Goal: Task Accomplishment & Management: Manage account settings

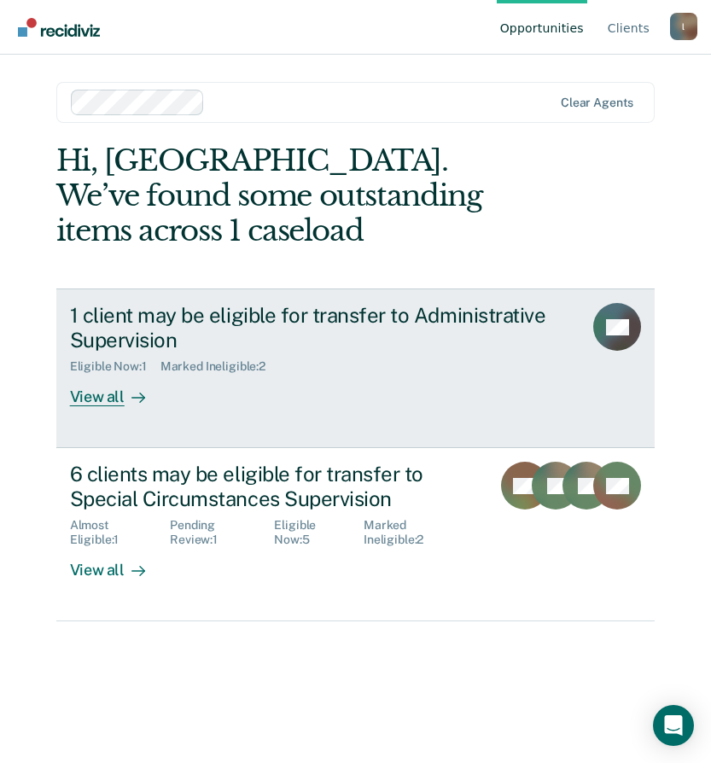
click at [242, 351] on div "1 client may be eligible for transfer to Administrative Supervision" at bounding box center [320, 327] width 500 height 49
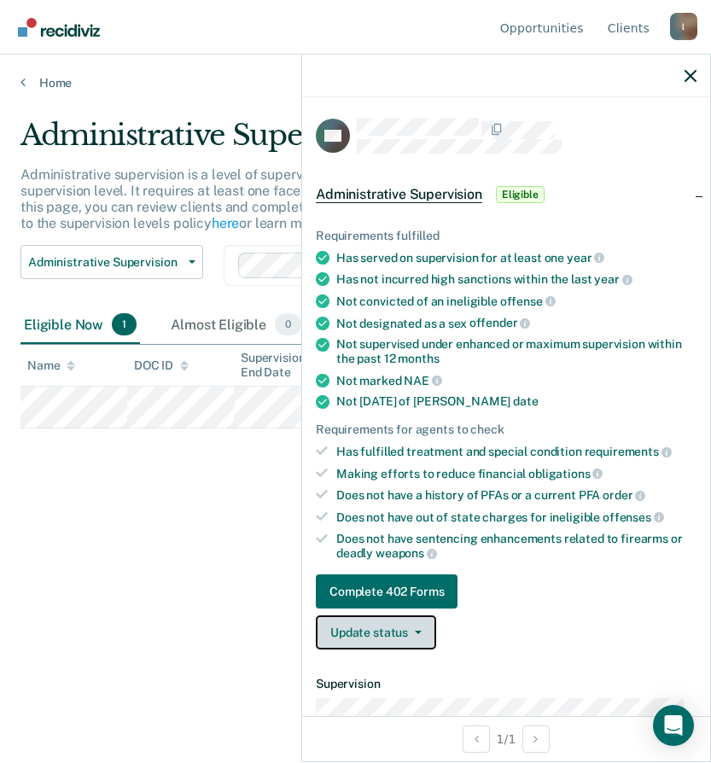
click at [400, 628] on button "Update status" at bounding box center [376, 632] width 120 height 34
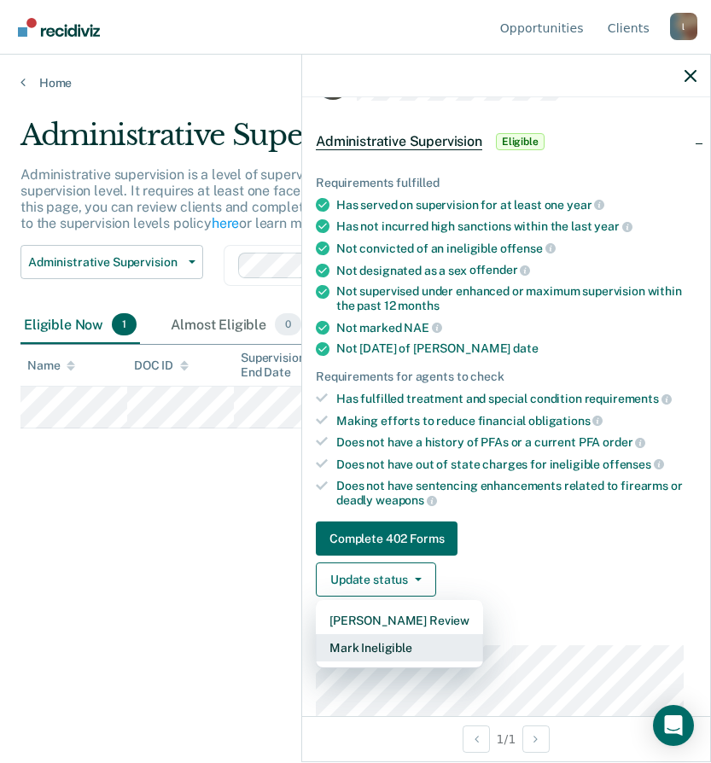
scroll to position [85, 0]
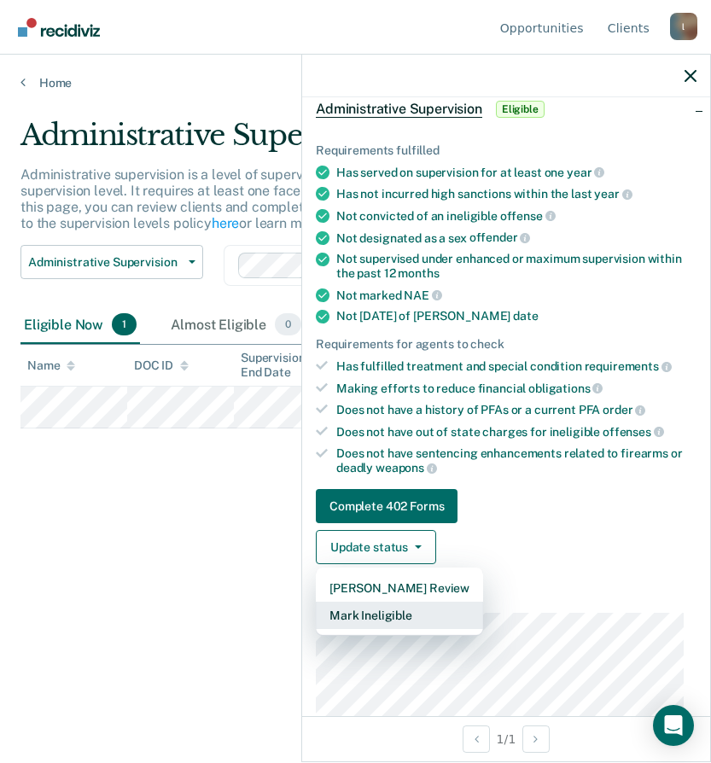
click at [409, 618] on button "Mark Ineligible" at bounding box center [399, 615] width 167 height 27
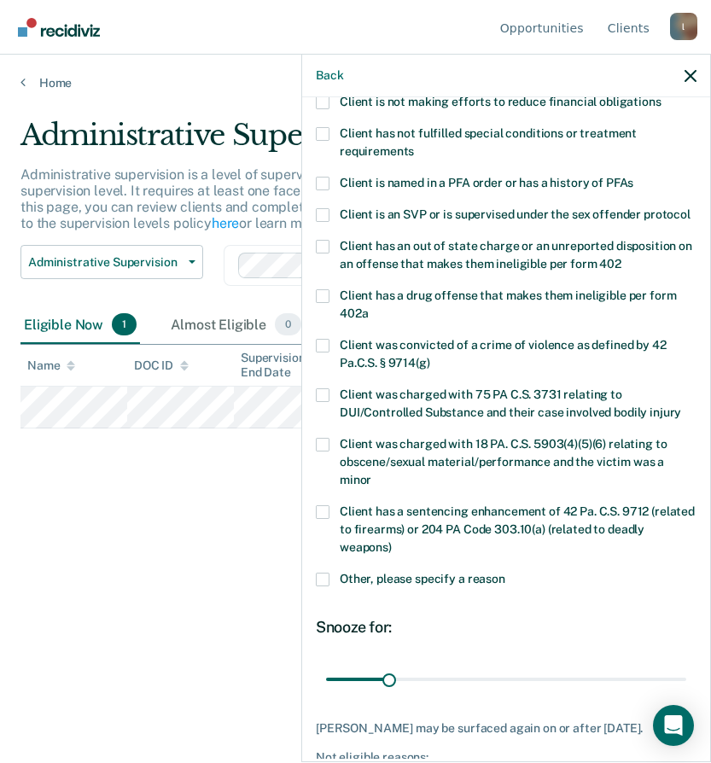
scroll to position [76, 0]
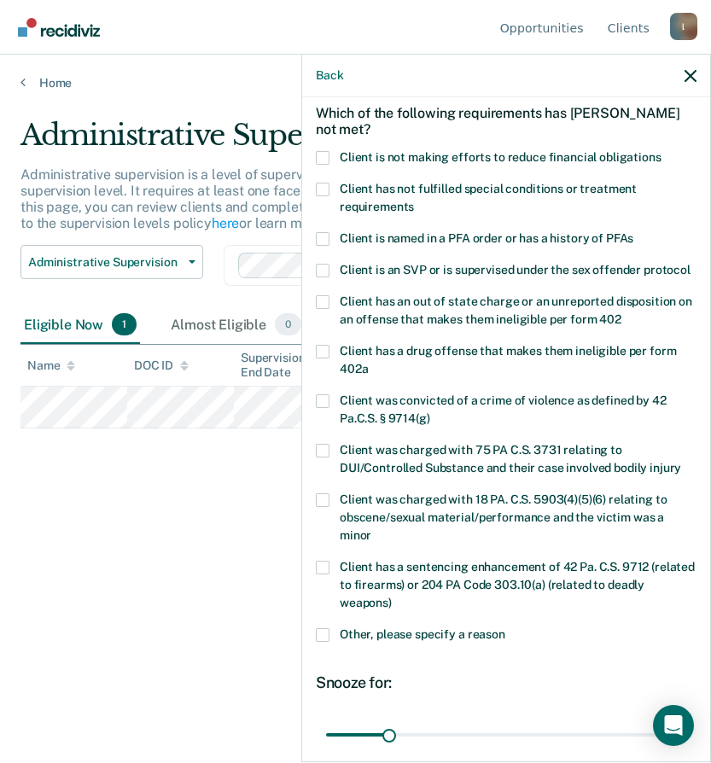
click at [490, 155] on span "Client is not making efforts to reduce financial obligations" at bounding box center [501, 157] width 322 height 14
click at [661, 151] on input "Client is not making efforts to reduce financial obligations" at bounding box center [661, 151] width 0 height 0
click at [357, 150] on span "Client is not making efforts to reduce financial obligations" at bounding box center [501, 157] width 322 height 14
click at [661, 151] on input "Client is not making efforts to reduce financial obligations" at bounding box center [661, 151] width 0 height 0
click at [28, 573] on div "Administrative Supervision Administrative supervision is a level of supervision…" at bounding box center [355, 376] width 670 height 517
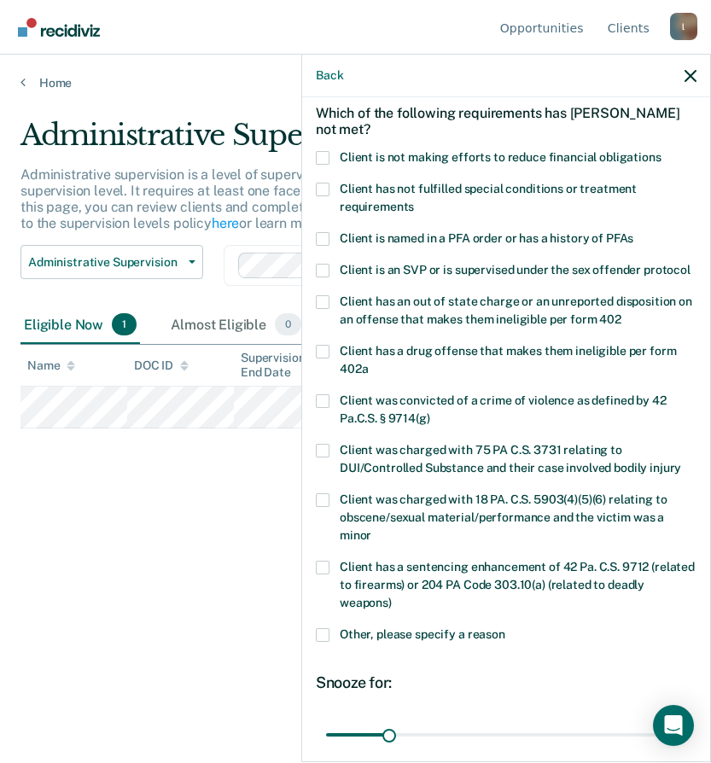
click at [415, 160] on span "Client is not making efforts to reduce financial obligations" at bounding box center [501, 157] width 322 height 14
click at [661, 151] on input "Client is not making efforts to reduce financial obligations" at bounding box center [661, 151] width 0 height 0
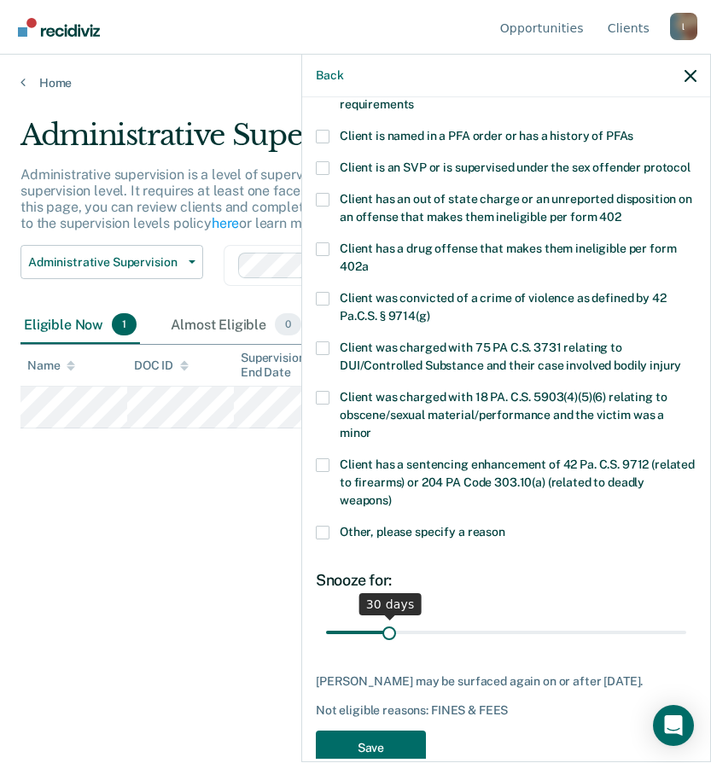
scroll to position [247, 0]
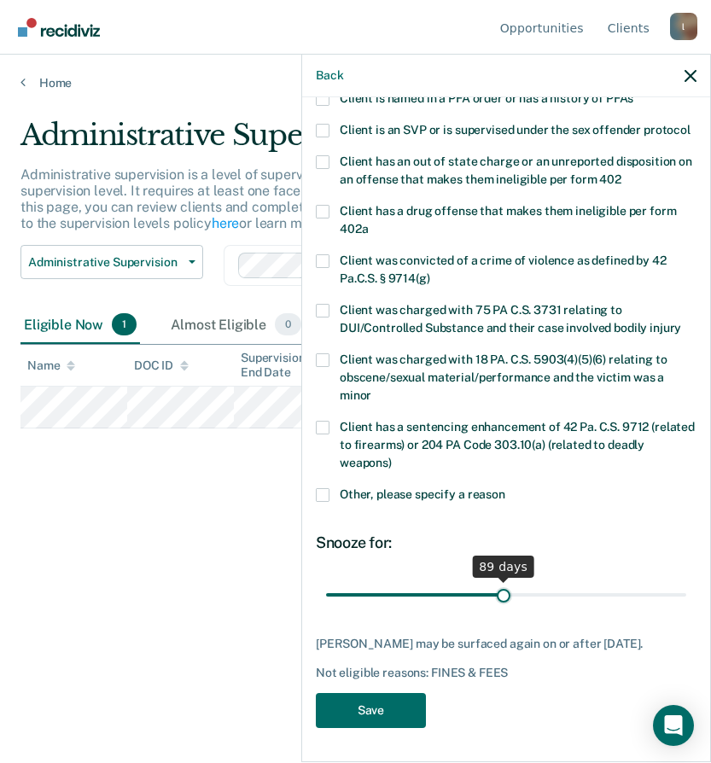
drag, startPoint x: 391, startPoint y: 581, endPoint x: 497, endPoint y: 579, distance: 106.7
click at [497, 579] on input "range" at bounding box center [506, 594] width 360 height 30
type input "90"
click at [498, 579] on input "range" at bounding box center [506, 594] width 360 height 30
click at [386, 713] on button "Save" at bounding box center [371, 710] width 110 height 35
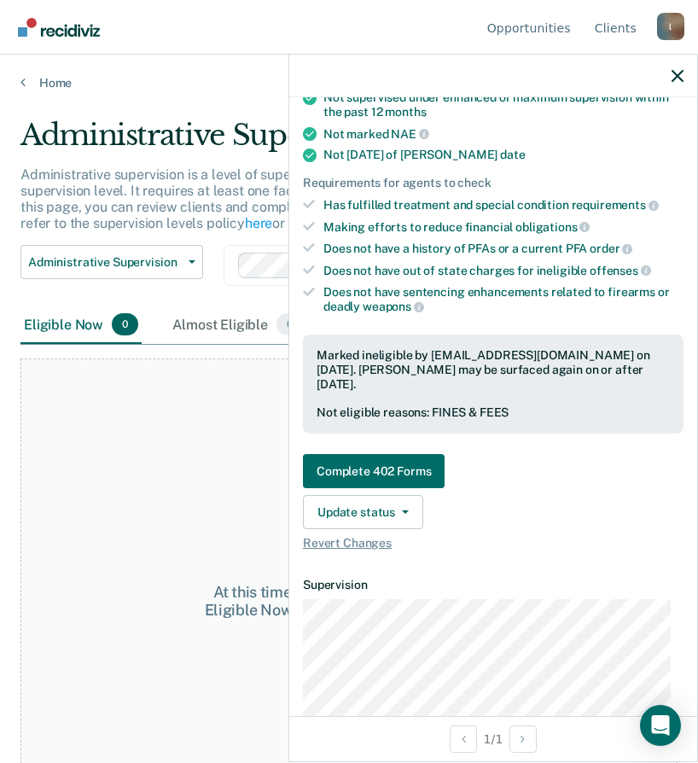
click at [211, 504] on div "At this time, there are no clients who are Eligible Now. Please navigate to one…" at bounding box center [348, 609] width 657 height 503
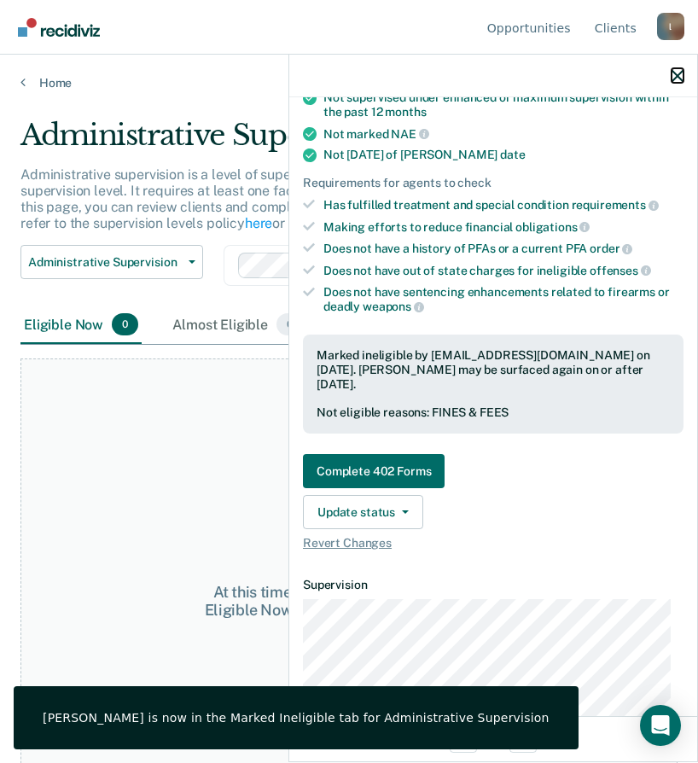
click at [677, 72] on icon "button" at bounding box center [678, 76] width 12 height 12
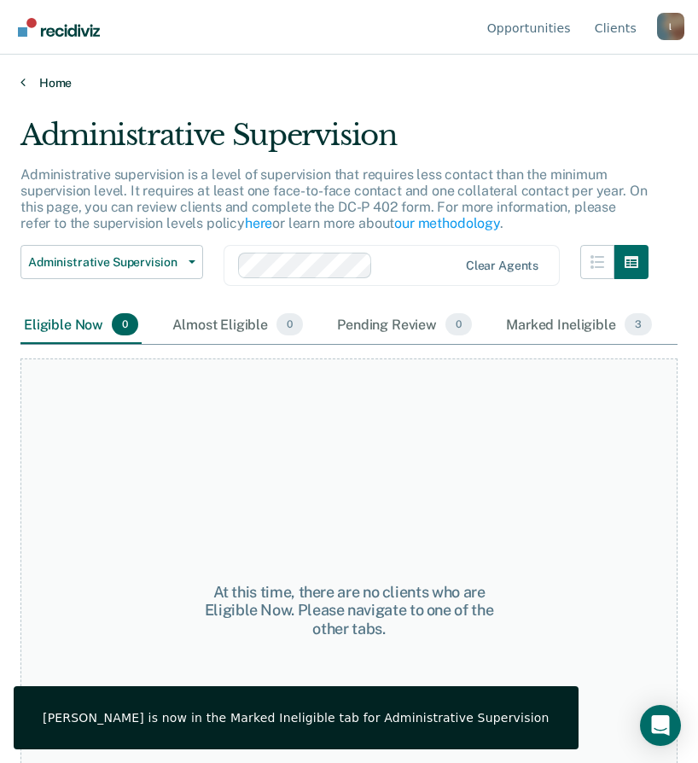
click at [63, 79] on link "Home" at bounding box center [348, 82] width 657 height 15
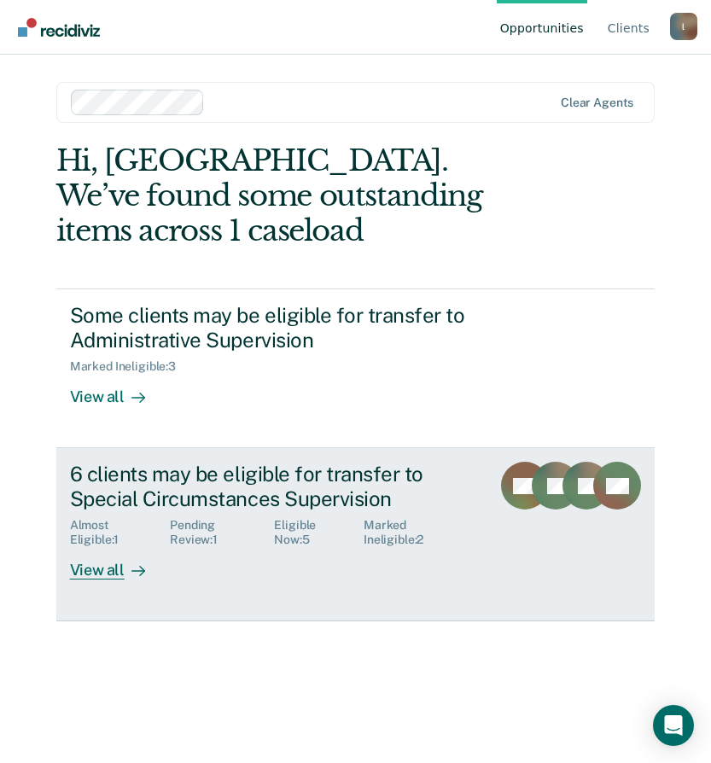
click at [507, 489] on rect at bounding box center [525, 486] width 48 height 48
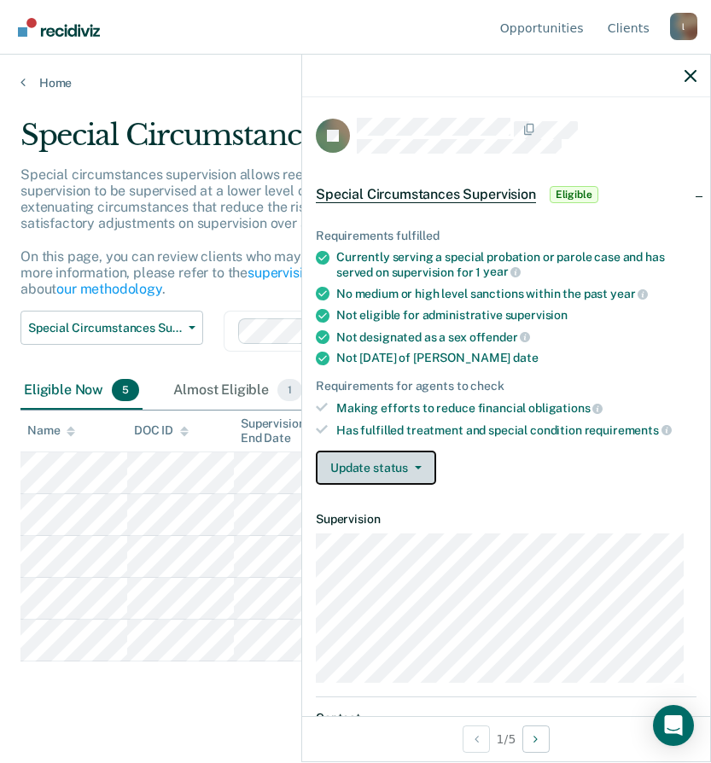
click at [391, 462] on button "Update status" at bounding box center [376, 468] width 120 height 34
click at [462, 447] on div "Requirements fulfilled Currently serving a special probation or parole case and…" at bounding box center [506, 349] width 408 height 297
click at [407, 461] on button "Update status" at bounding box center [376, 468] width 120 height 34
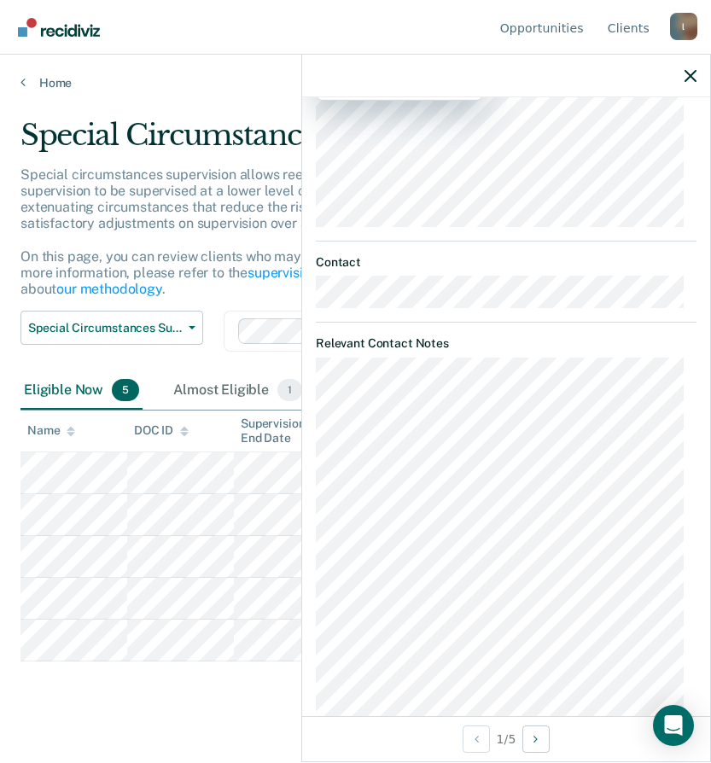
scroll to position [509, 0]
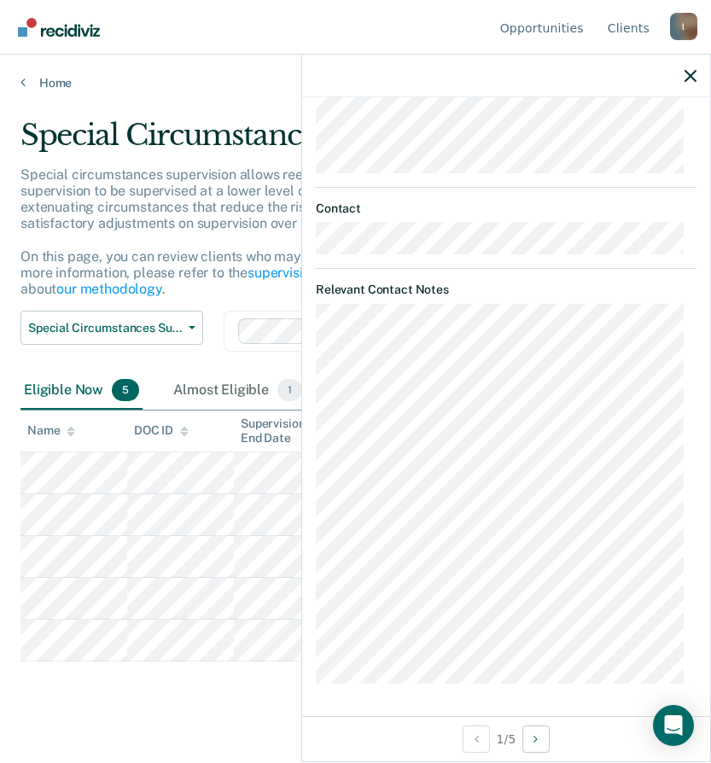
click at [168, 736] on main "Special Circumstances Supervision Special circumstances supervision allows reen…" at bounding box center [355, 423] width 711 height 667
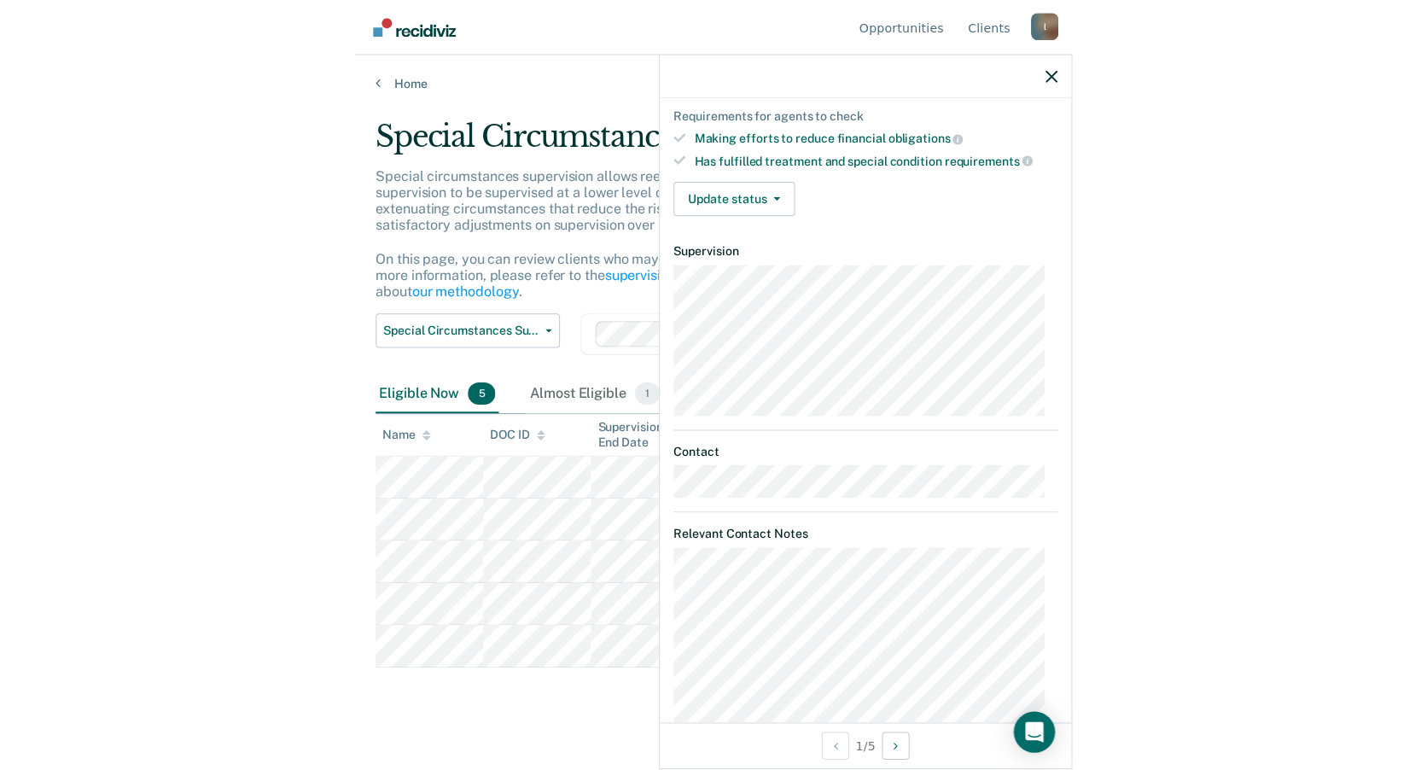
scroll to position [253, 0]
